Goal: Navigation & Orientation: Find specific page/section

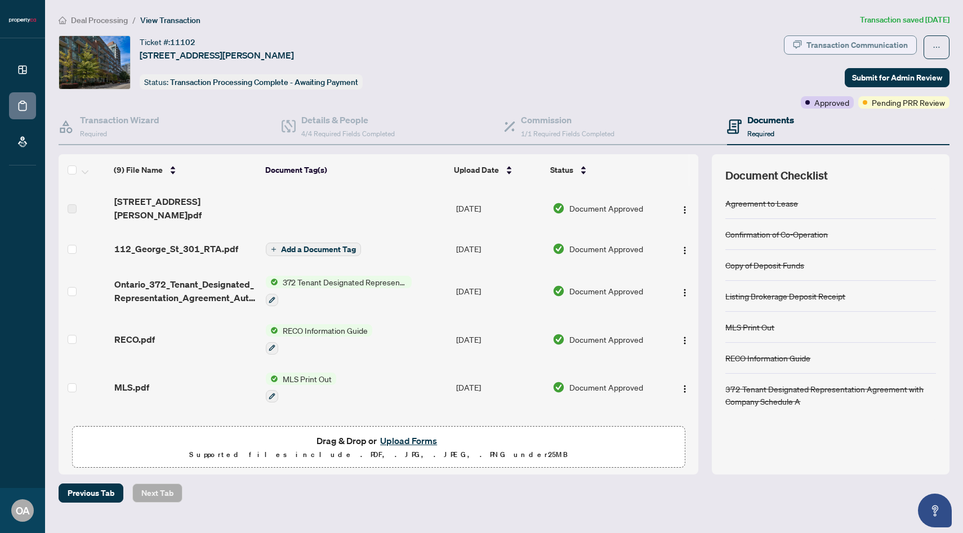
click at [817, 44] on div "Transaction Communication" at bounding box center [856, 45] width 101 height 18
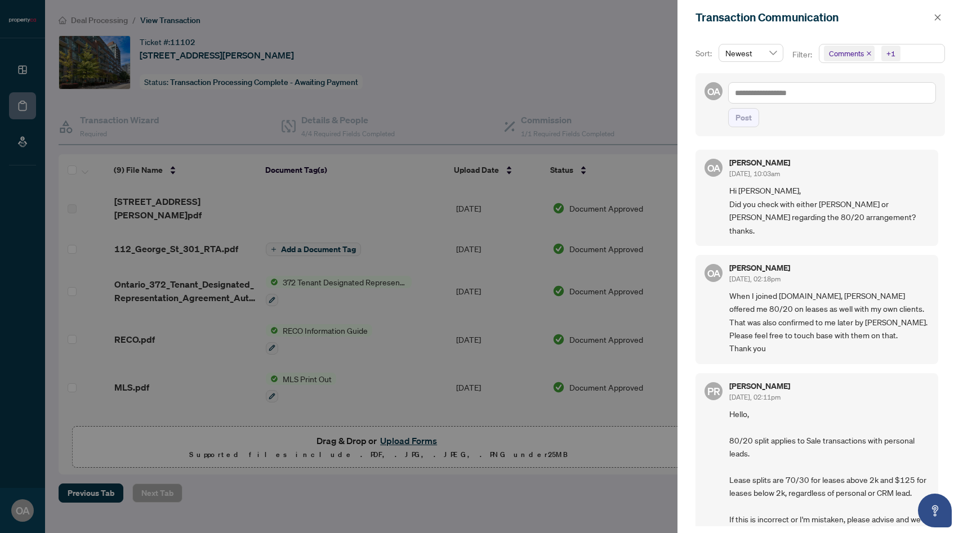
click at [561, 33] on div at bounding box center [481, 266] width 963 height 533
